Goal: Information Seeking & Learning: Learn about a topic

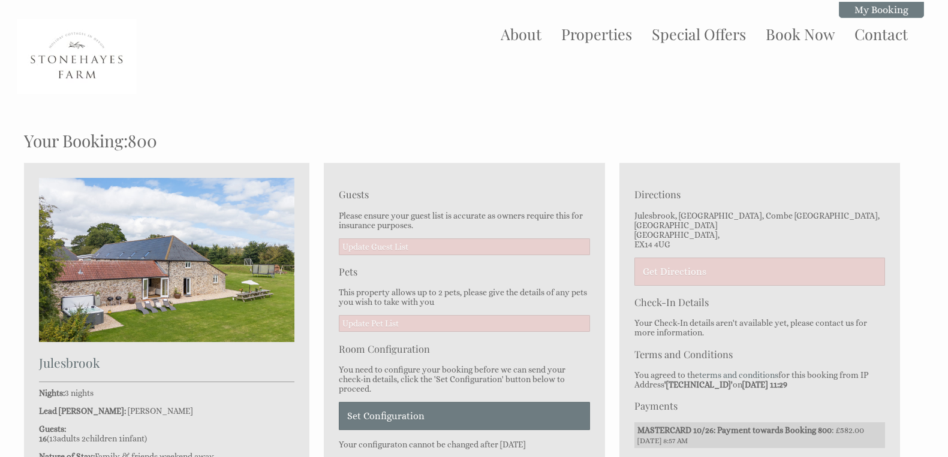
scroll to position [118, 0]
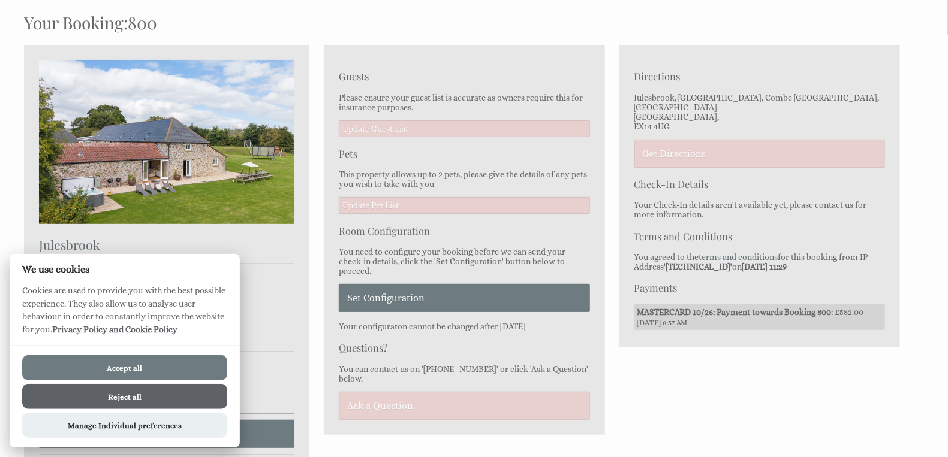
click at [113, 369] on button "Accept all" at bounding box center [124, 368] width 205 height 25
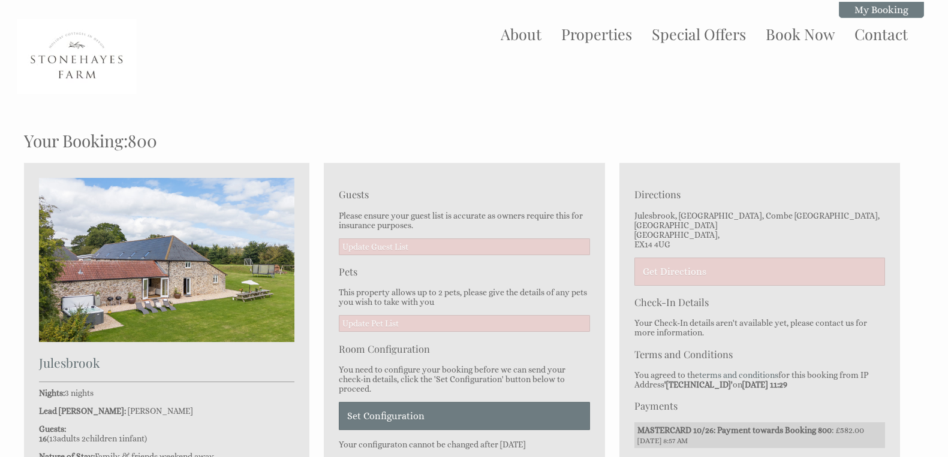
scroll to position [118, 0]
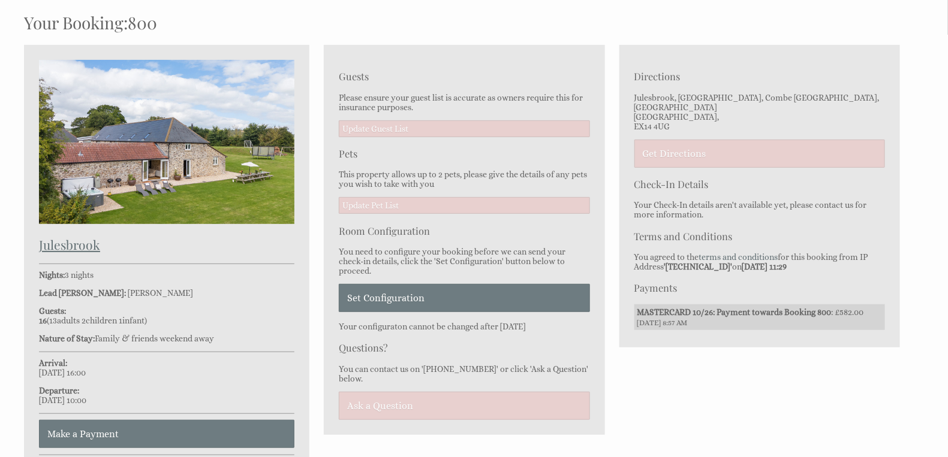
click at [77, 245] on h2 "Julesbrook" at bounding box center [166, 244] width 255 height 17
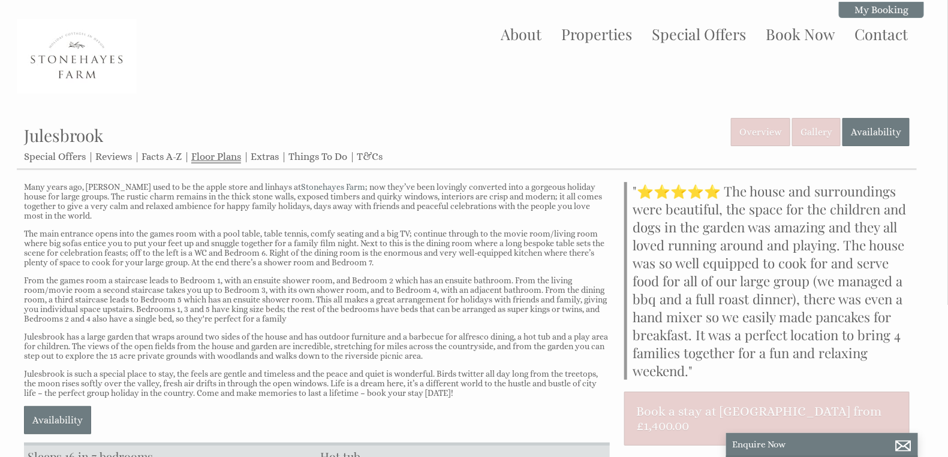
click at [215, 155] on link "Floor Plans" at bounding box center [216, 157] width 50 height 13
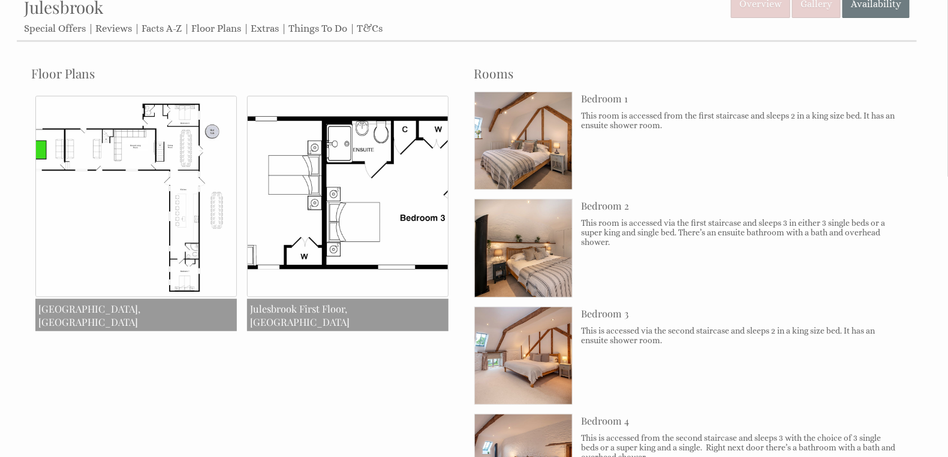
scroll to position [132, 0]
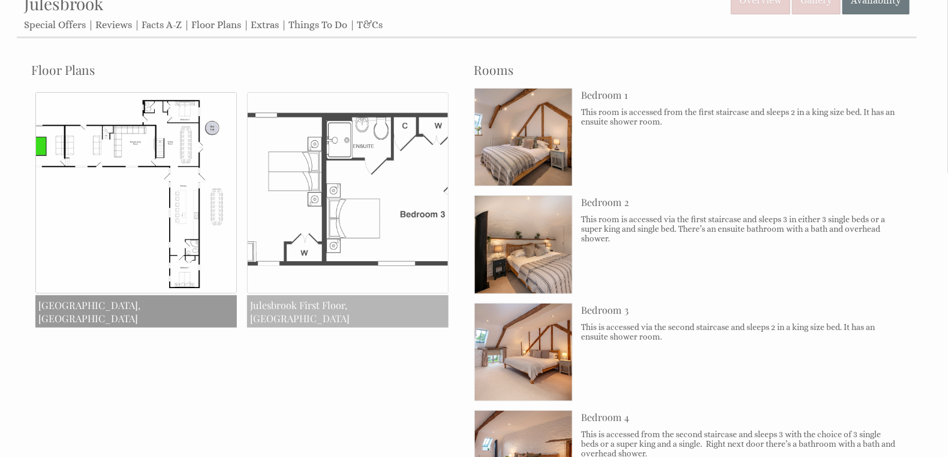
click at [383, 168] on img at bounding box center [347, 192] width 201 height 201
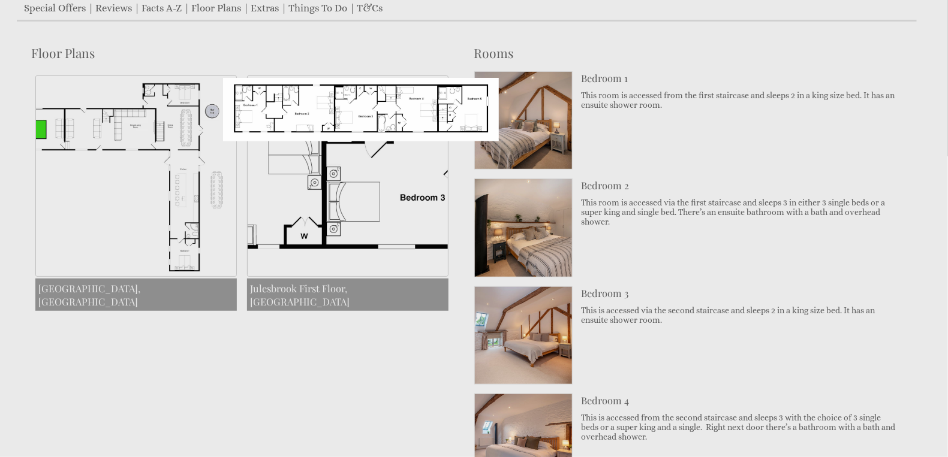
scroll to position [149, 0]
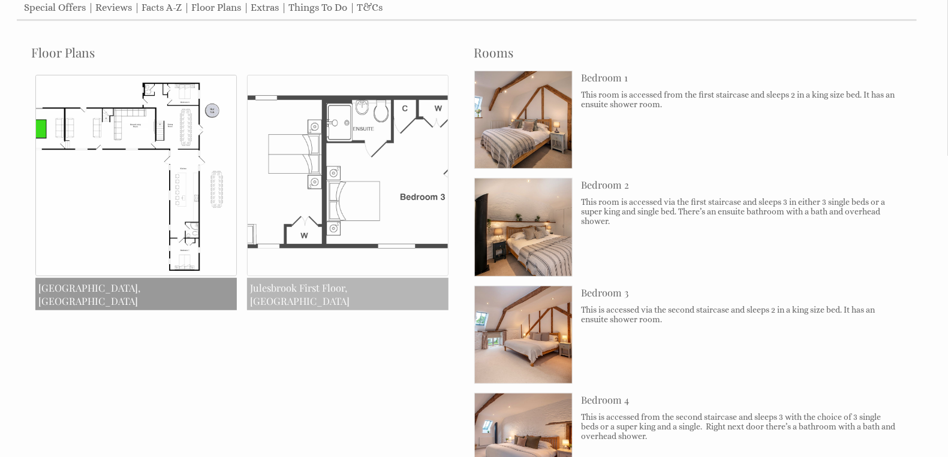
click at [409, 189] on img at bounding box center [347, 175] width 201 height 201
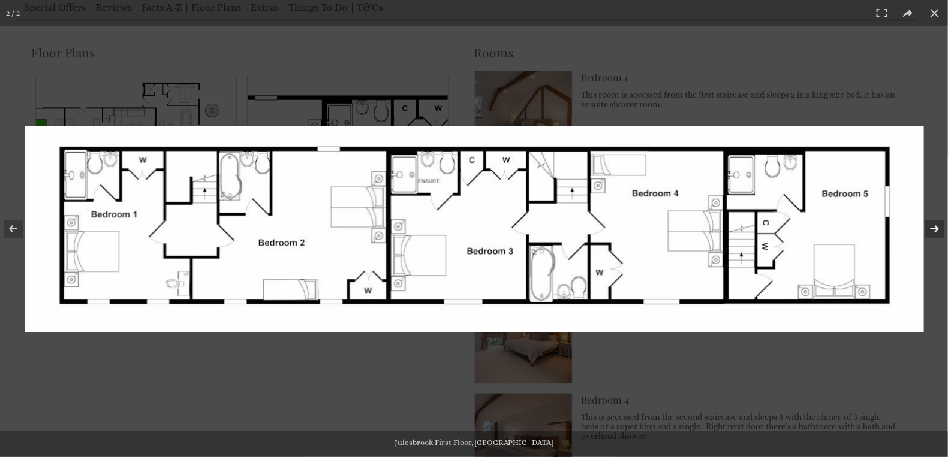
click at [940, 227] on button at bounding box center [927, 229] width 42 height 60
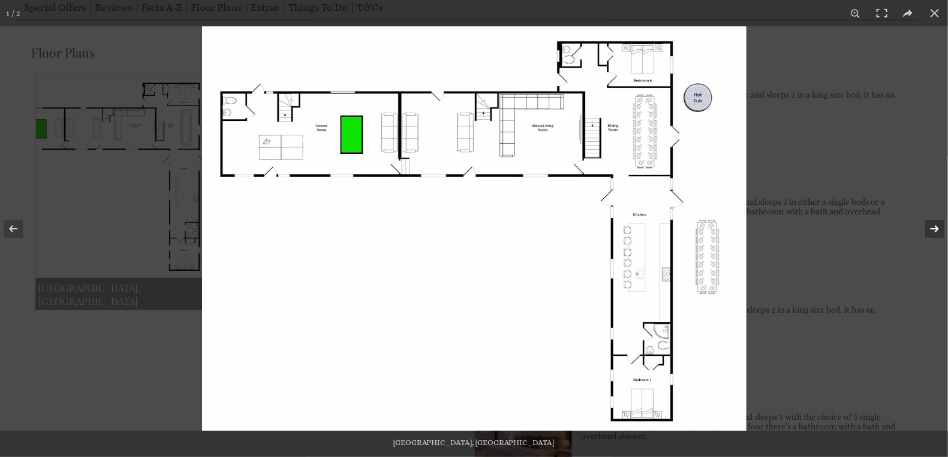
click at [934, 230] on button at bounding box center [927, 229] width 42 height 60
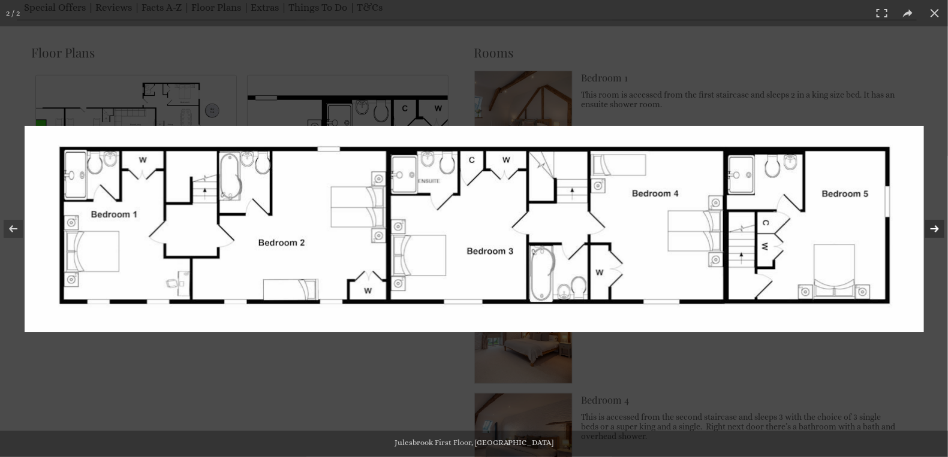
click at [937, 227] on button at bounding box center [927, 229] width 42 height 60
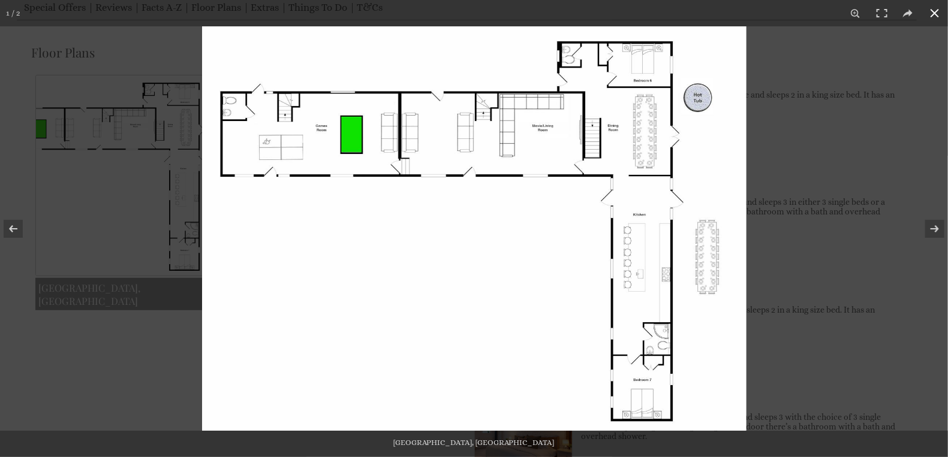
click at [934, 13] on button at bounding box center [935, 13] width 26 height 26
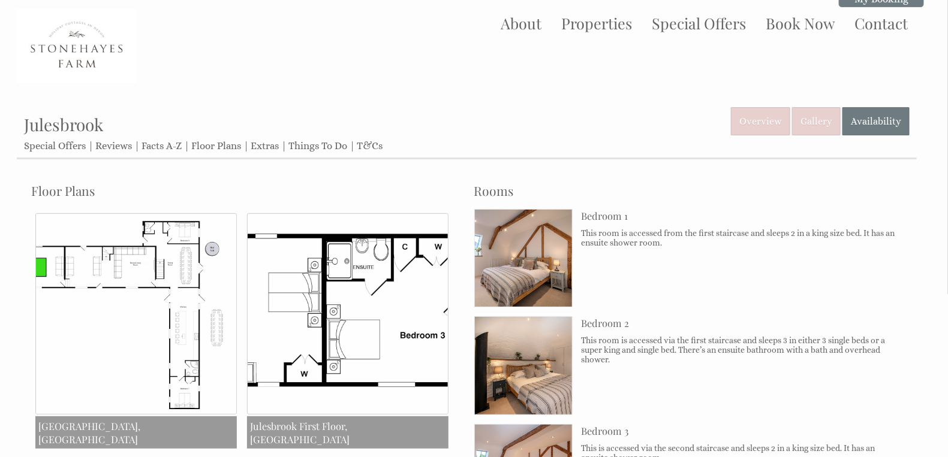
scroll to position [9, 0]
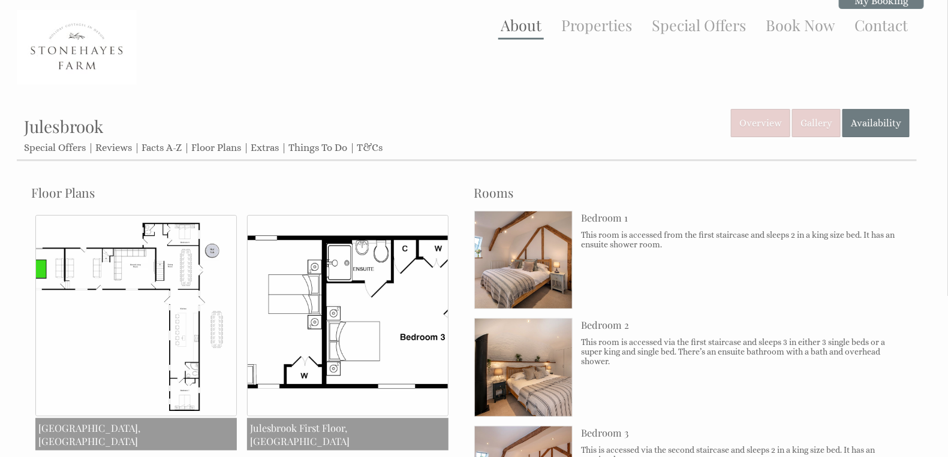
click at [517, 28] on link "About" at bounding box center [521, 25] width 41 height 20
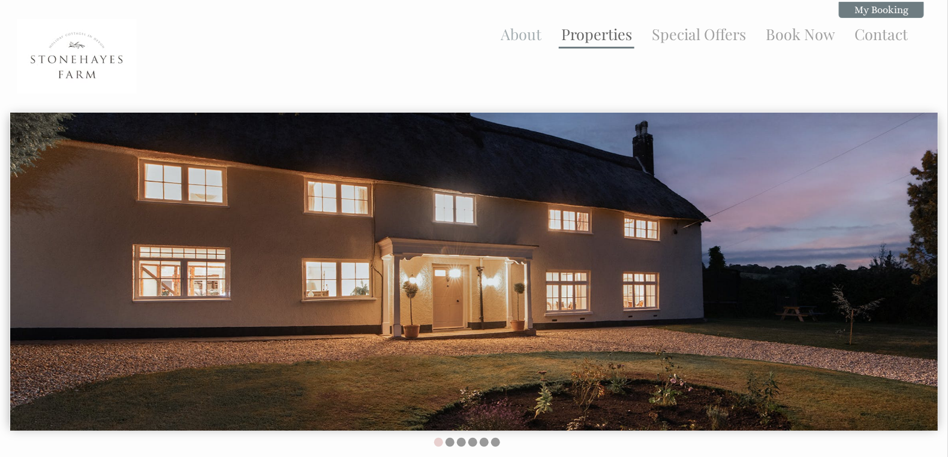
click at [612, 37] on link "Properties" at bounding box center [596, 34] width 71 height 20
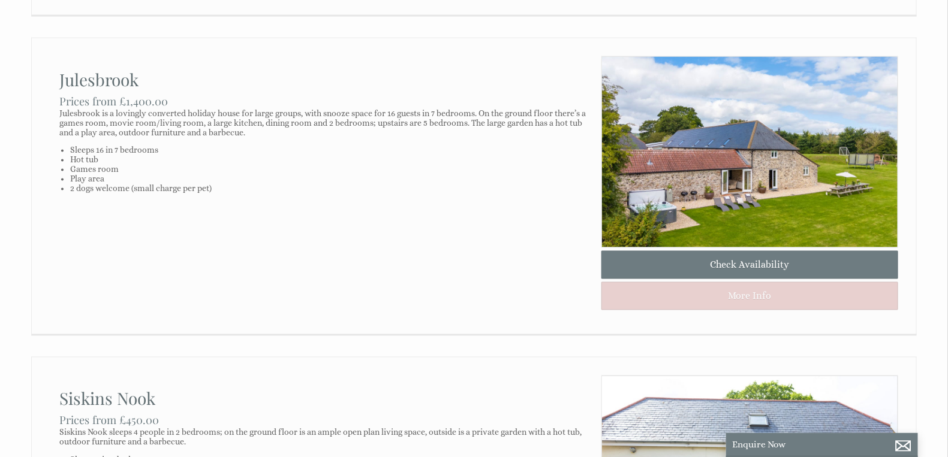
scroll to position [776, 0]
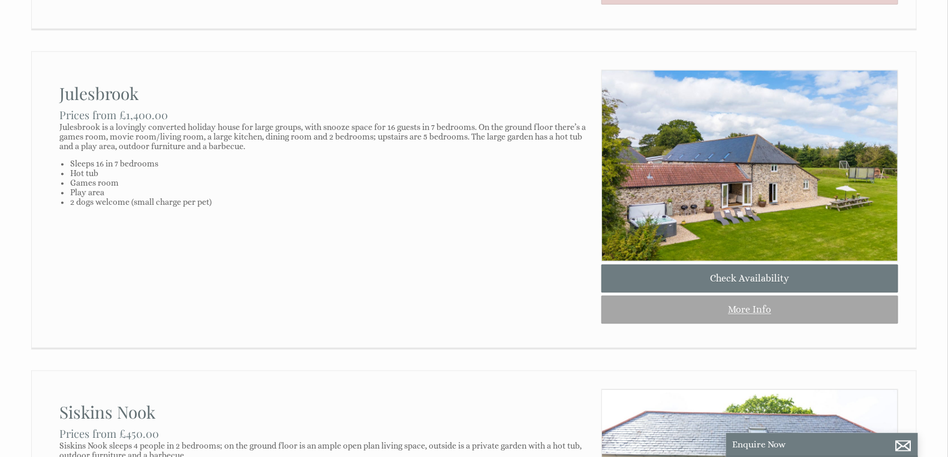
click at [764, 321] on link "More Info" at bounding box center [749, 310] width 297 height 28
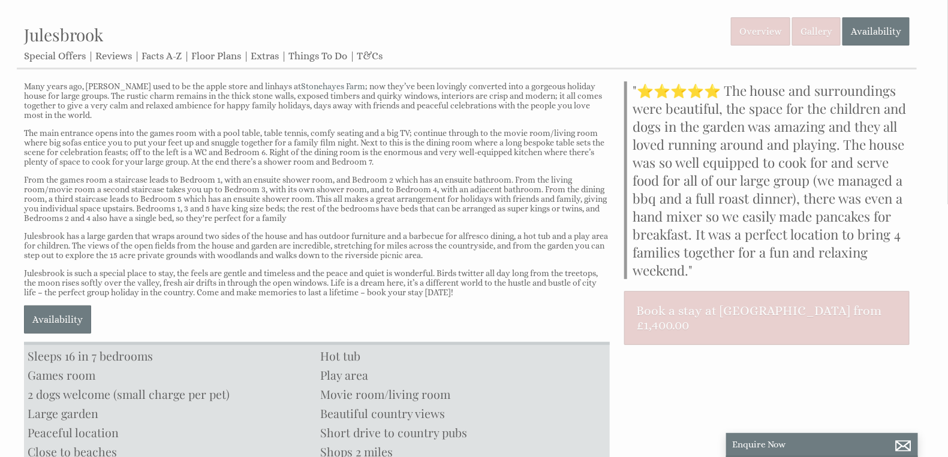
scroll to position [100, 0]
click at [208, 57] on link "Floor Plans" at bounding box center [216, 58] width 50 height 13
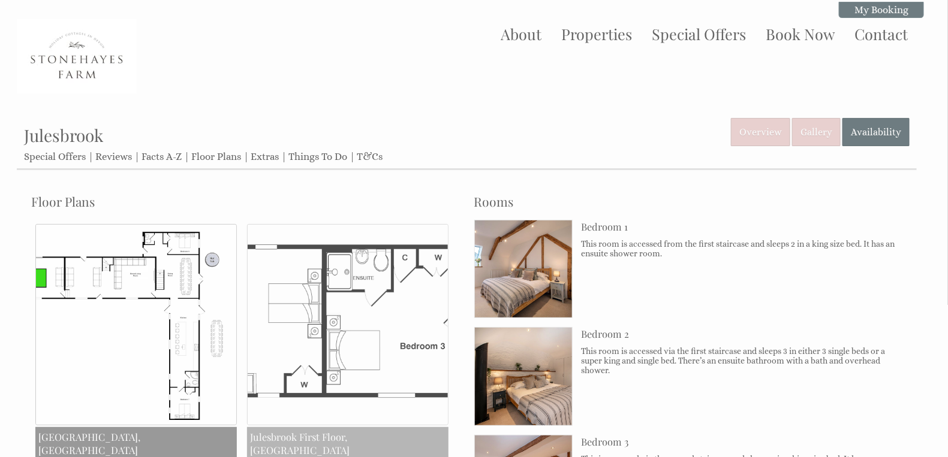
click at [314, 317] on img at bounding box center [347, 324] width 201 height 201
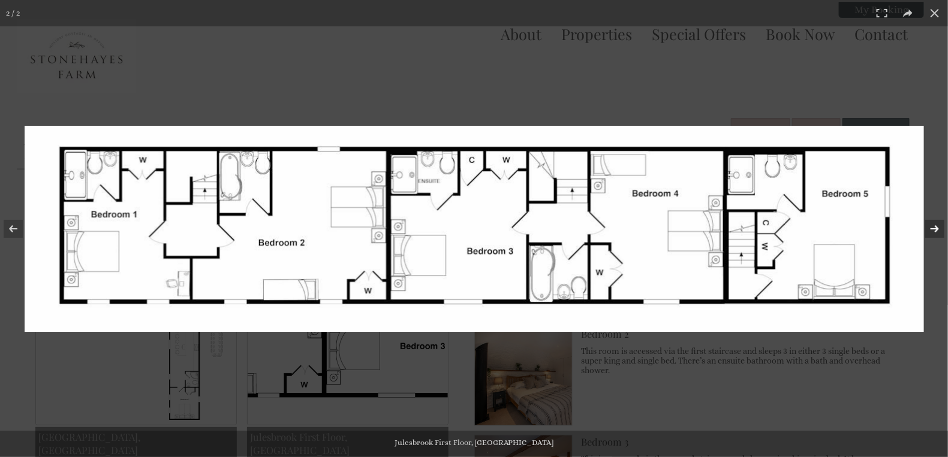
click at [935, 230] on button at bounding box center [927, 229] width 42 height 60
